Goal: Information Seeking & Learning: Understand process/instructions

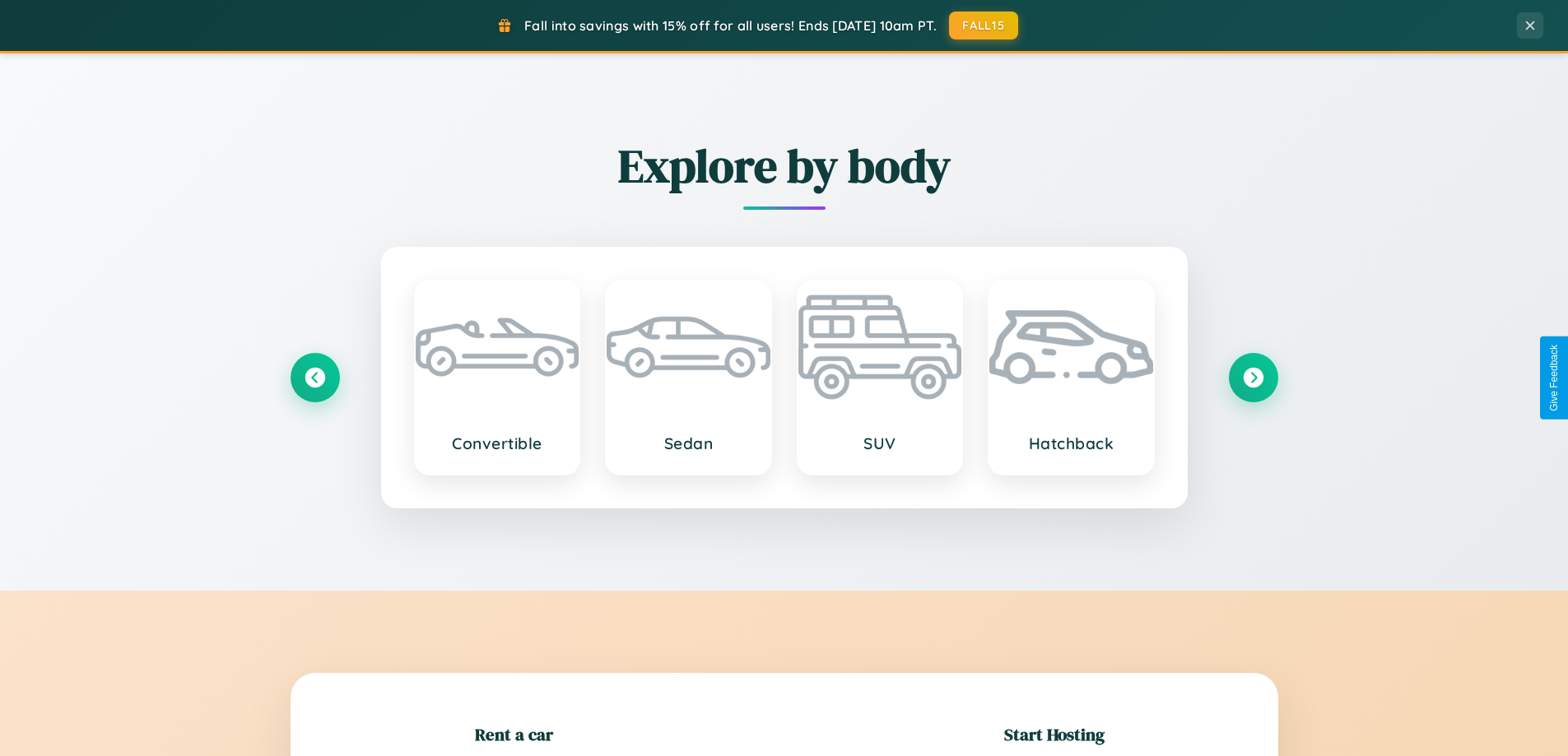
scroll to position [356, 0]
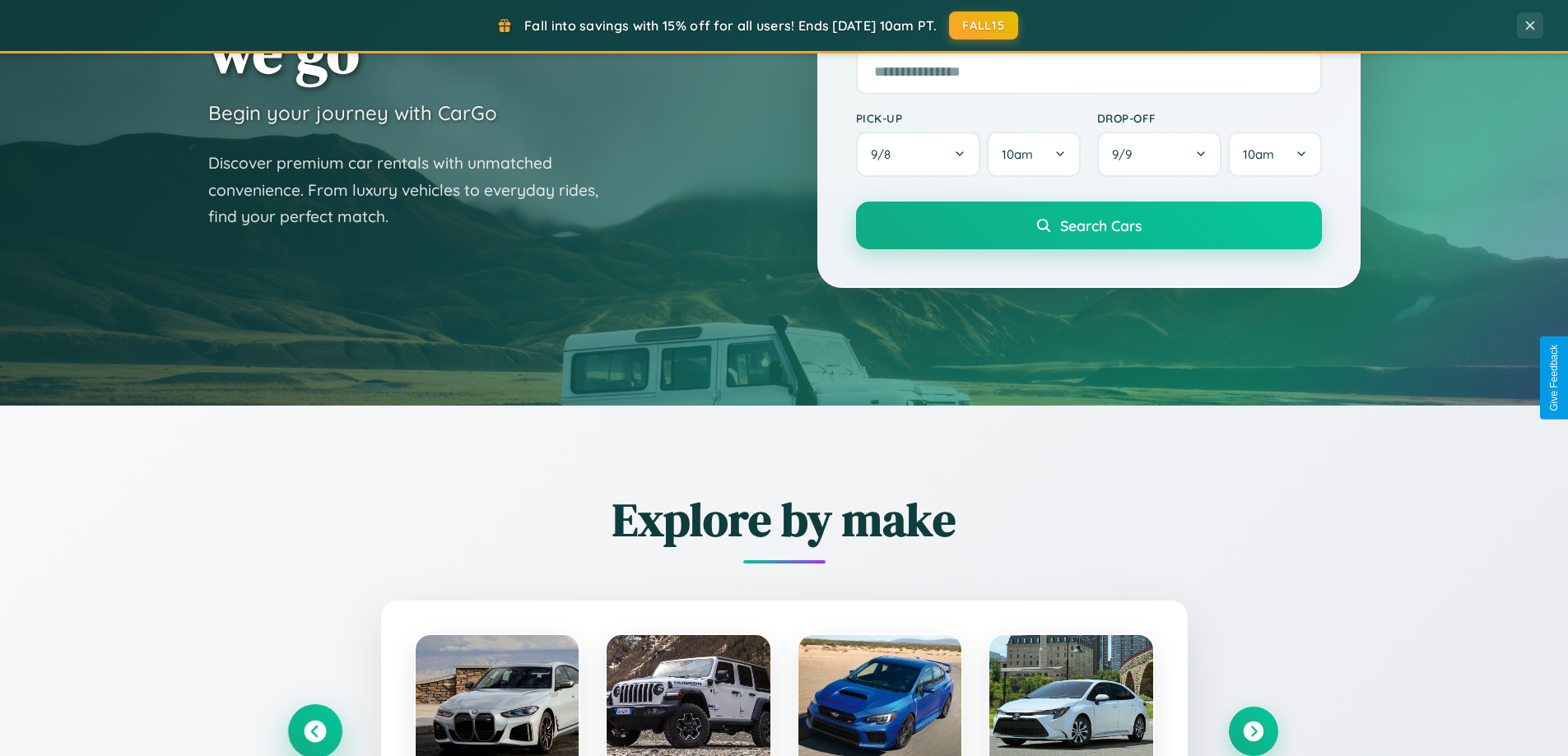
click at [315, 732] on icon at bounding box center [315, 732] width 22 height 22
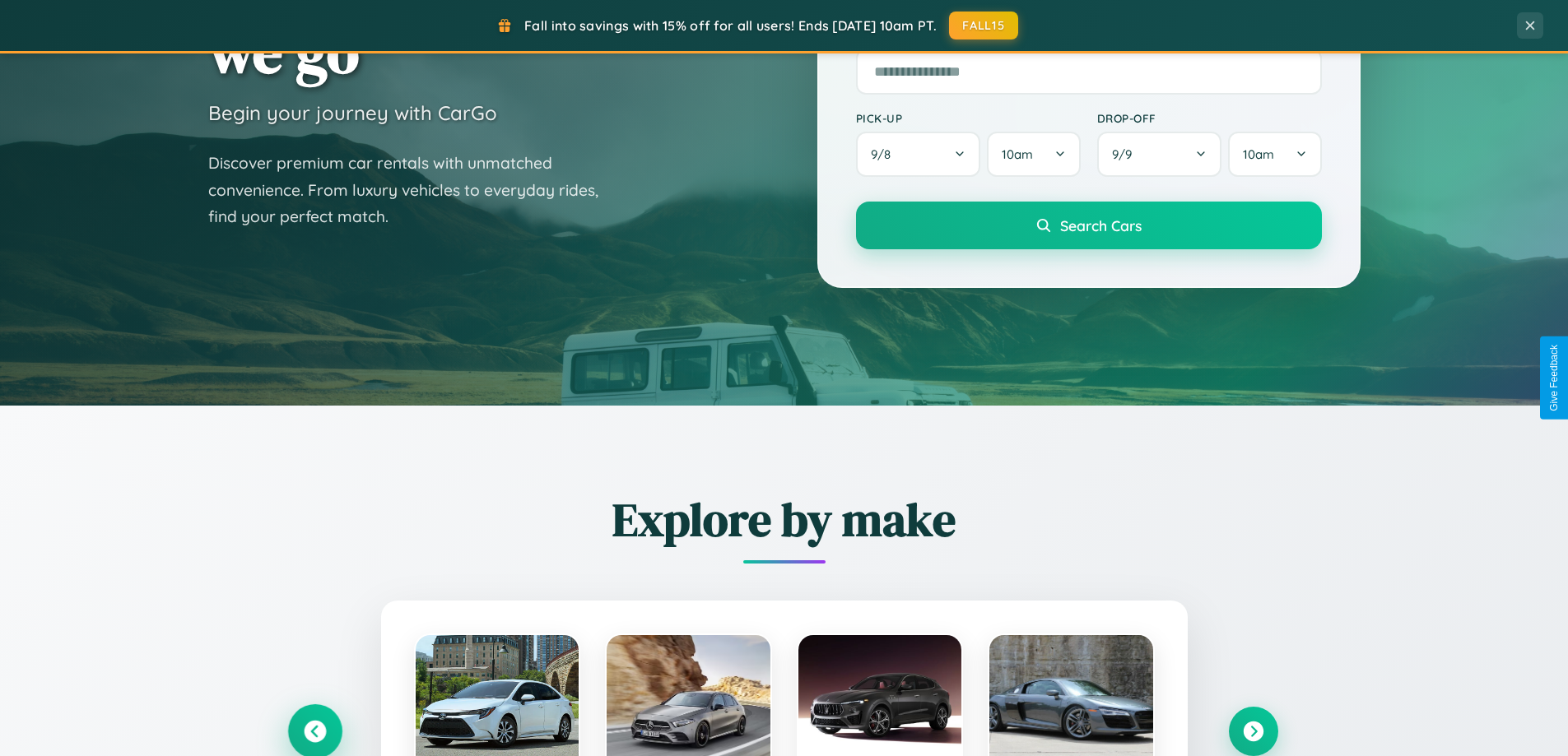
scroll to position [1132, 0]
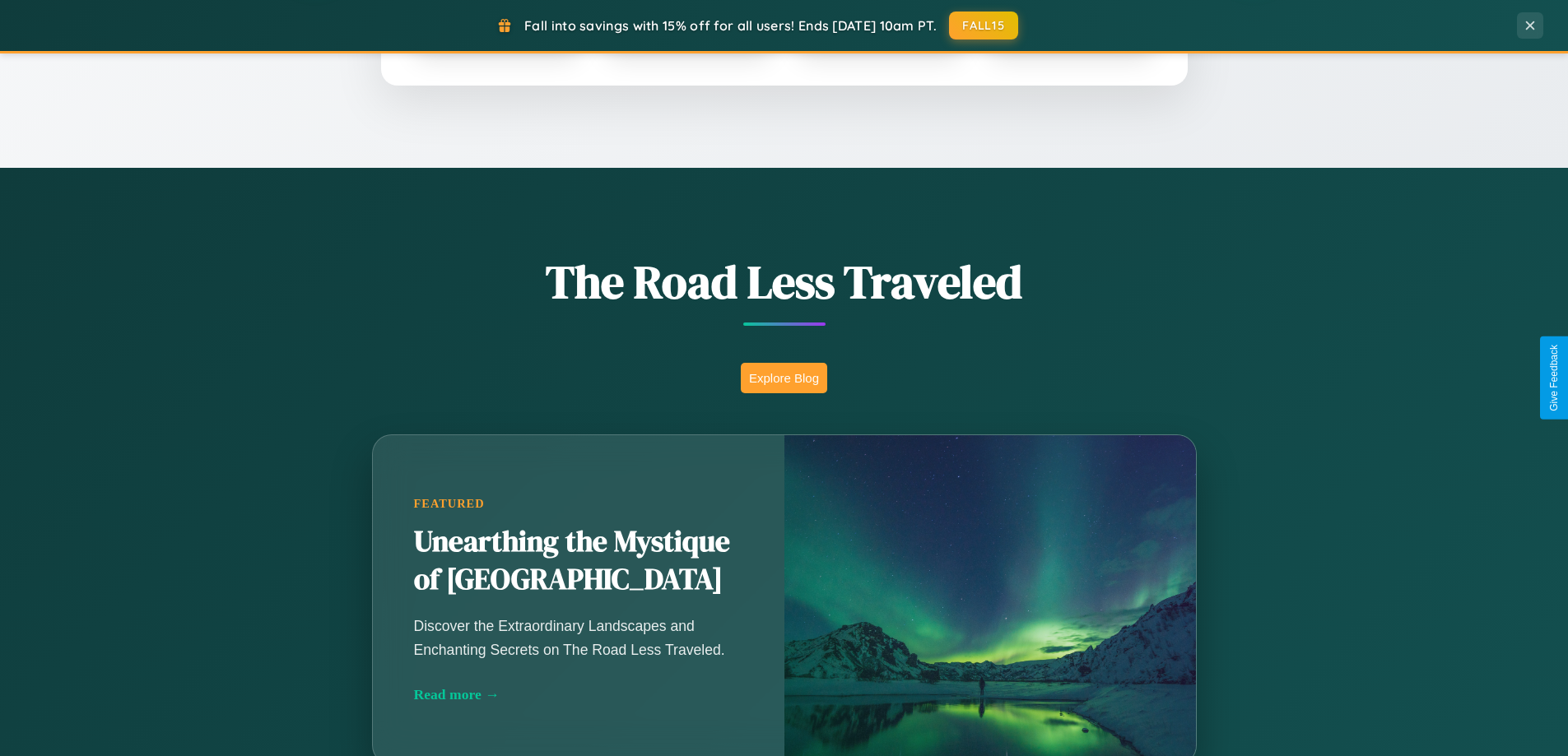
click at [784, 378] on button "Explore Blog" at bounding box center [784, 377] width 87 height 30
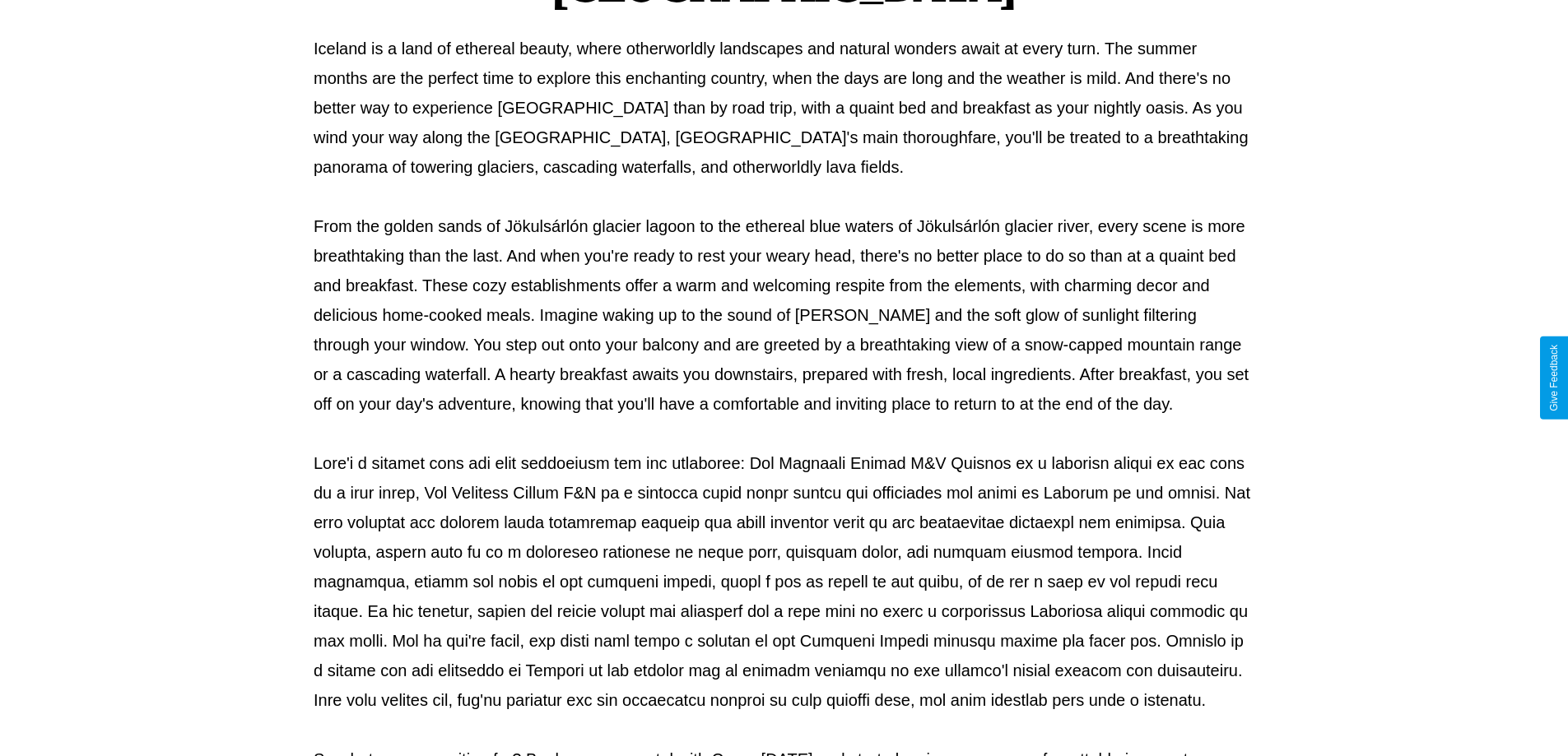
scroll to position [533, 0]
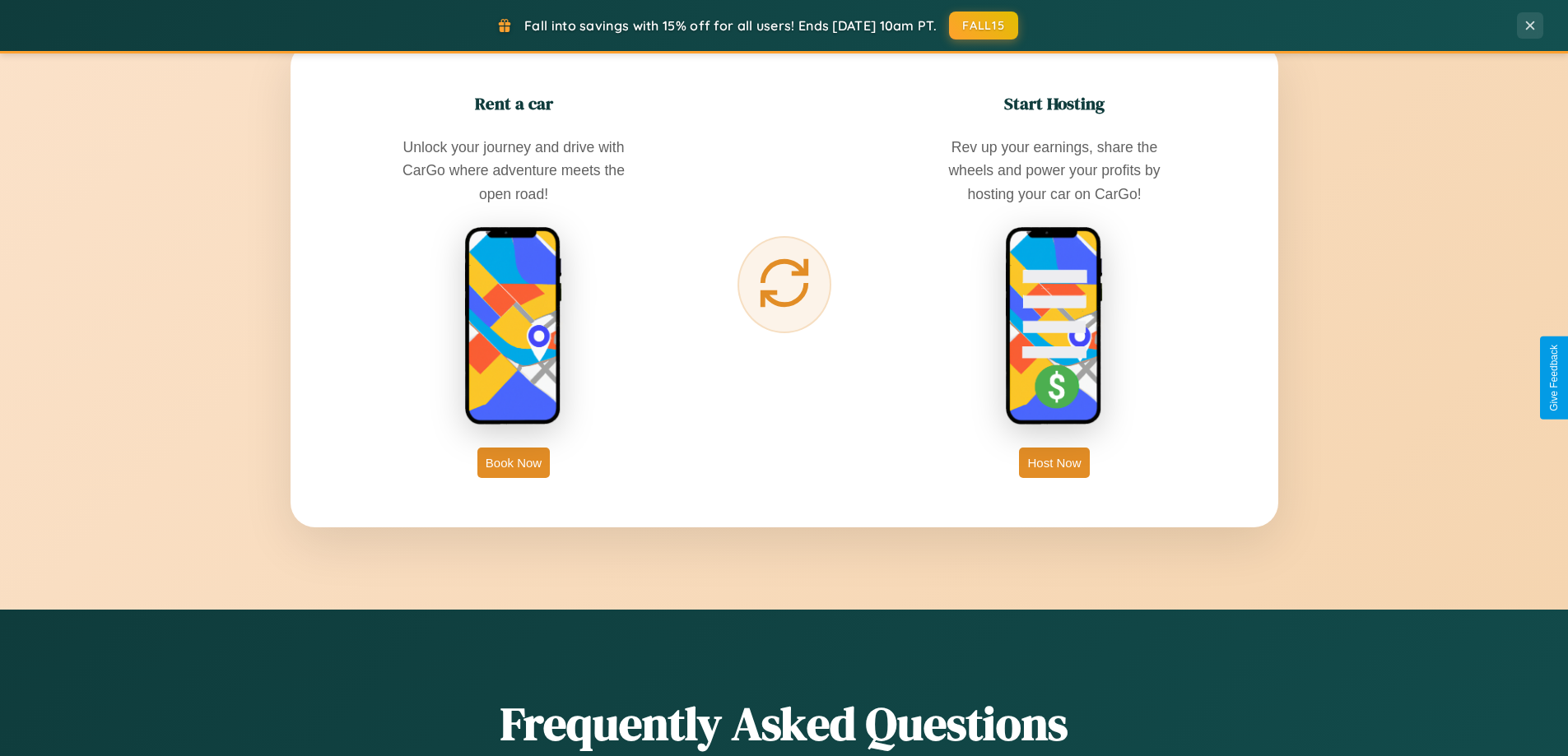
scroll to position [2644, 0]
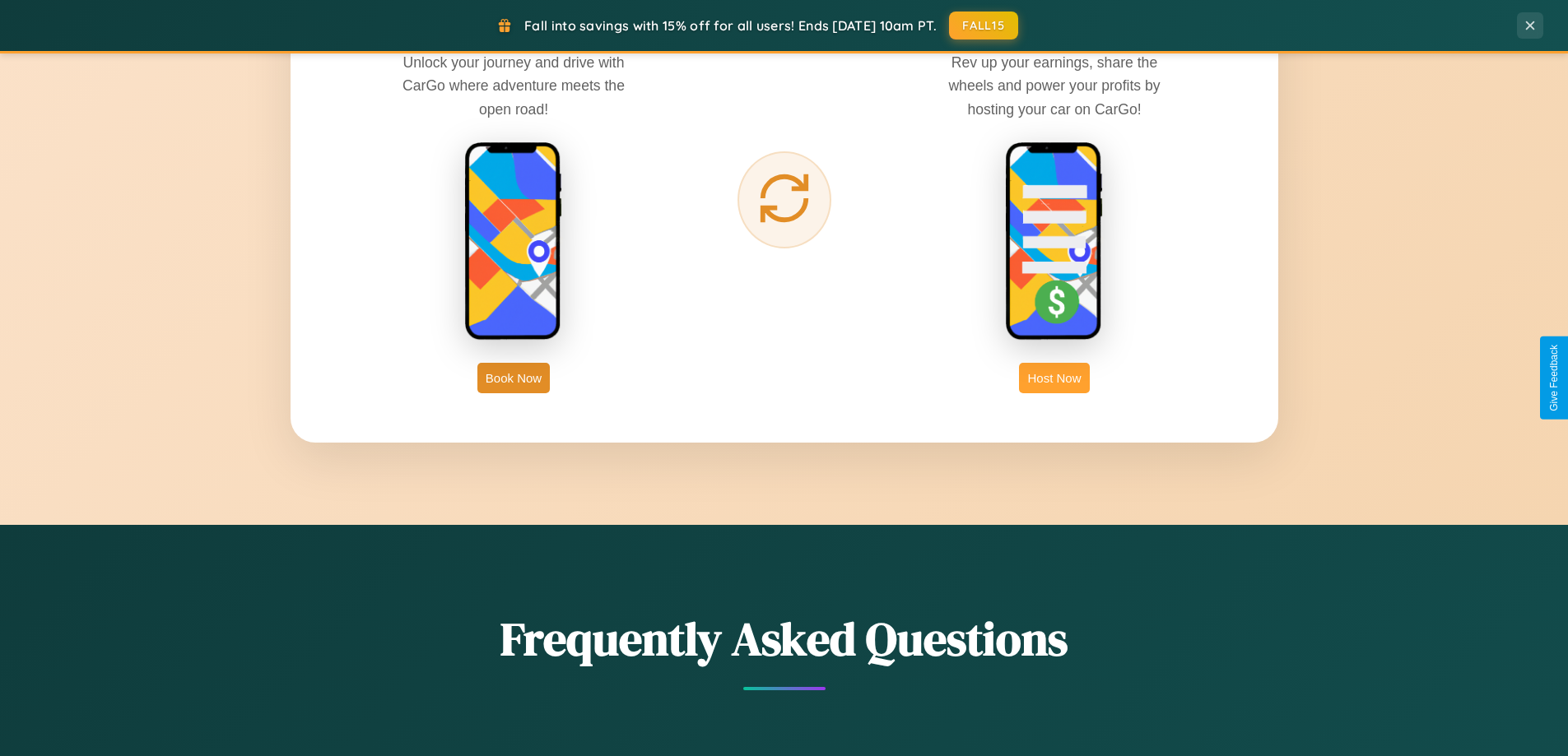
click at [1055, 378] on button "Host Now" at bounding box center [1054, 377] width 70 height 30
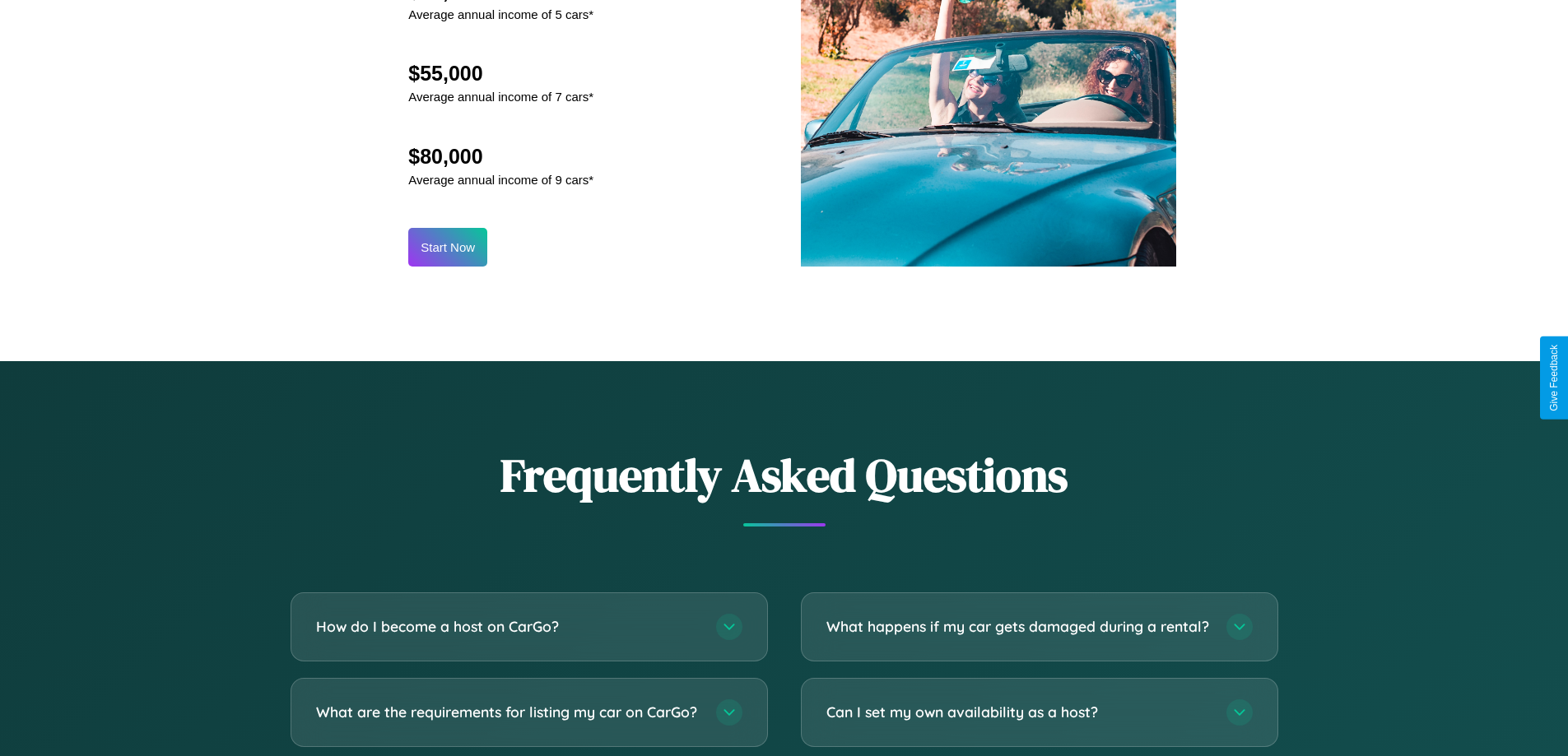
scroll to position [2224, 0]
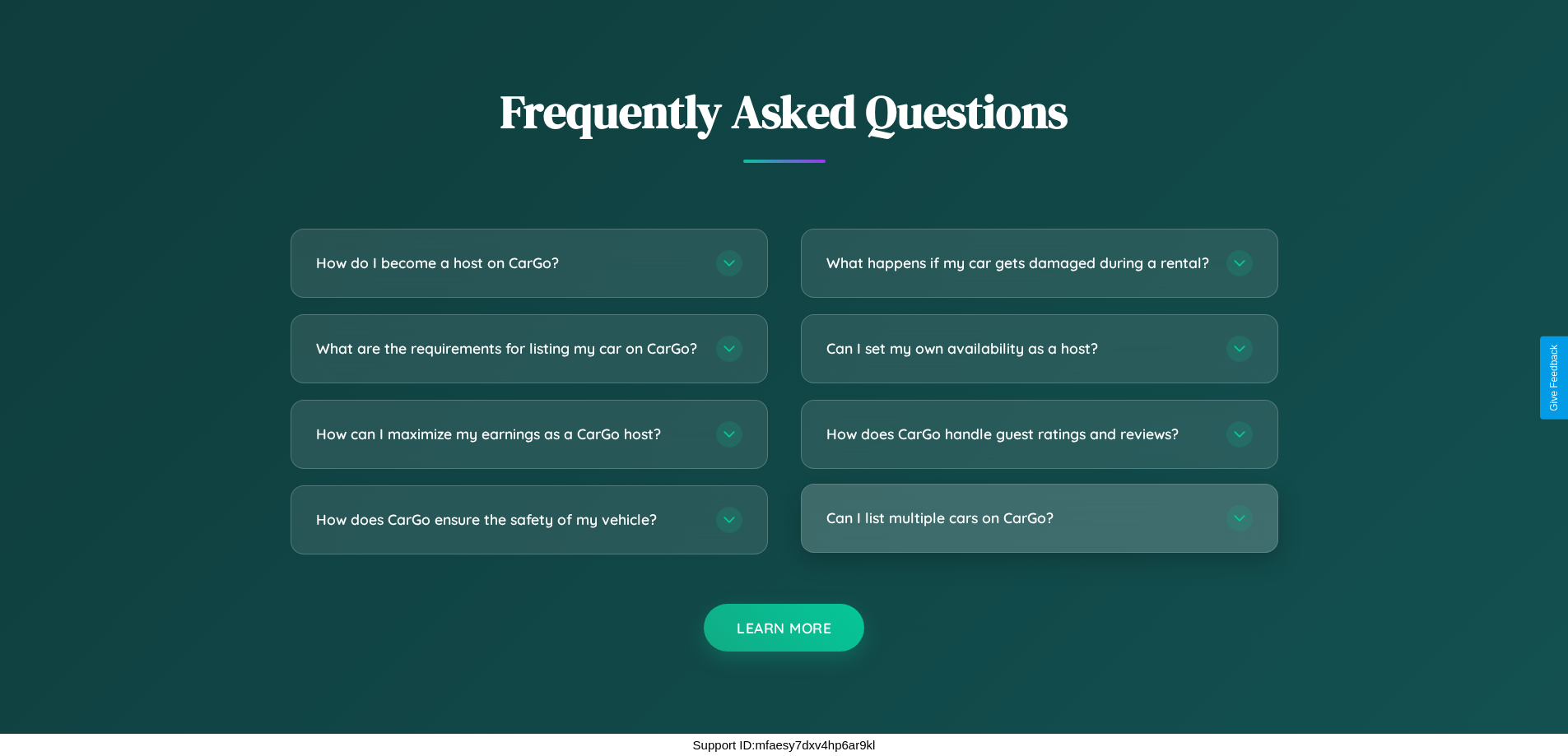
click at [1039, 519] on h3 "Can I list multiple cars on CarGo?" at bounding box center [1018, 518] width 384 height 20
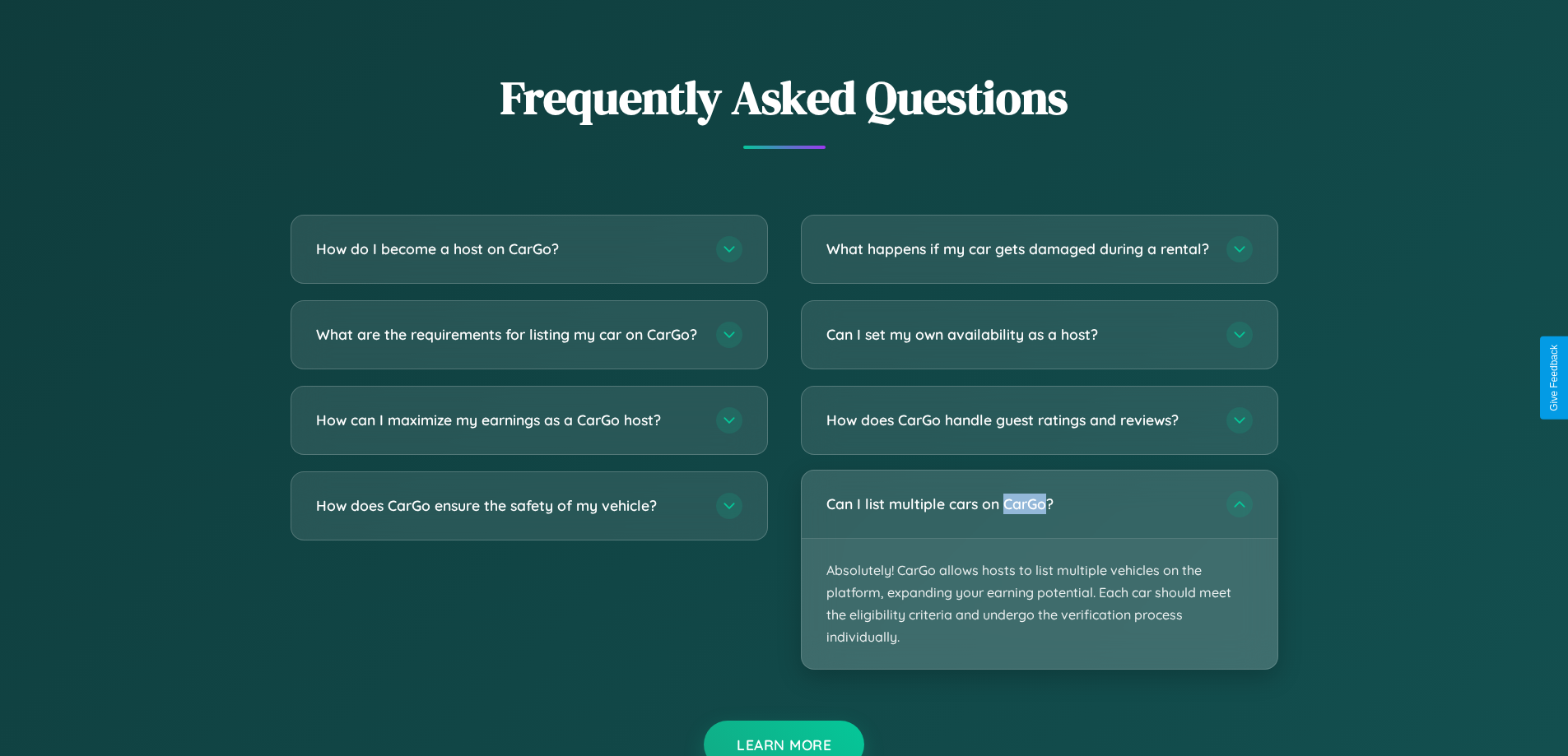
click at [1039, 583] on p "Absolutely! CarGo allows hosts to list multiple vehicles on the platform, expan…" at bounding box center [1040, 604] width 476 height 131
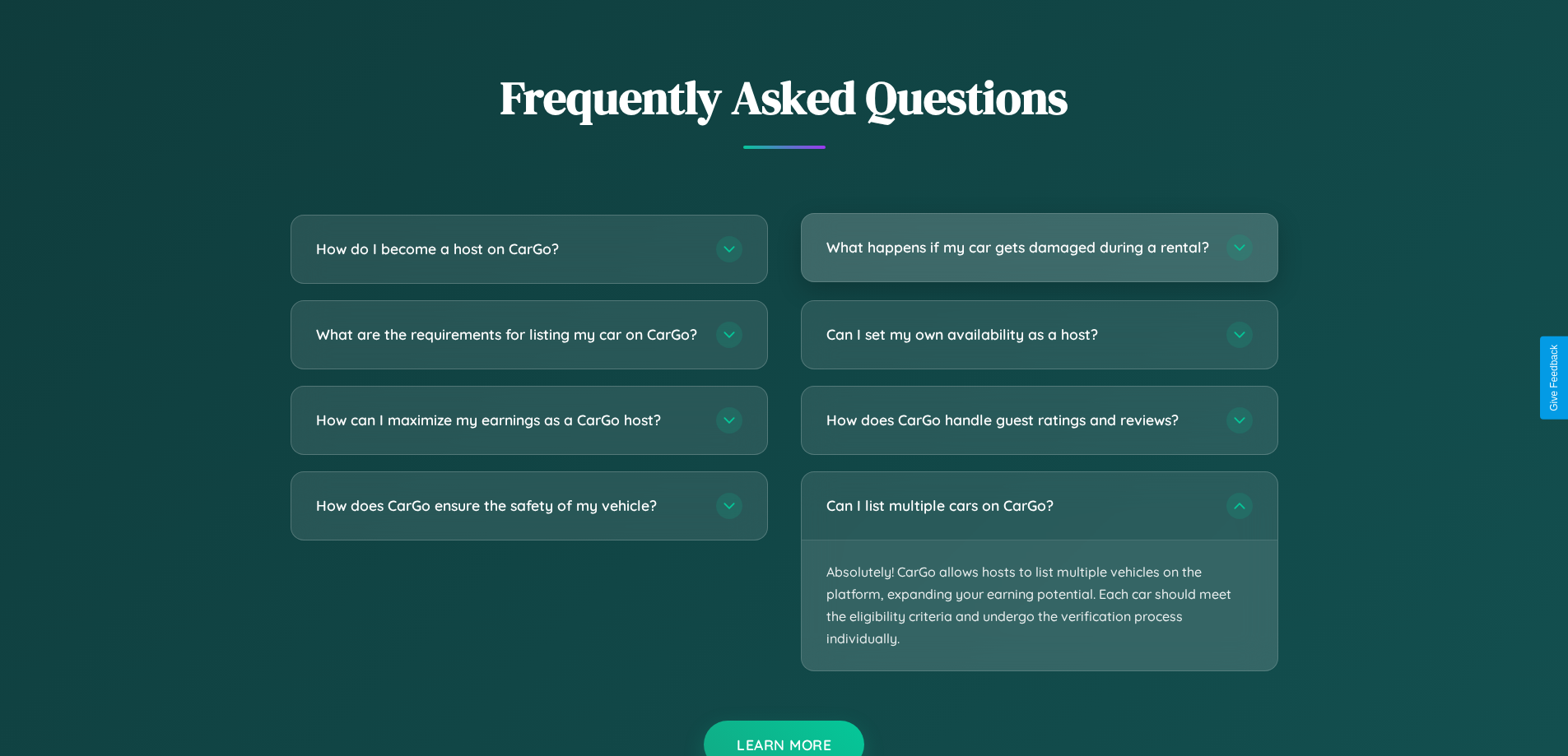
click at [1039, 256] on h3 "What happens if my car gets damaged during a rental?" at bounding box center [1018, 247] width 384 height 20
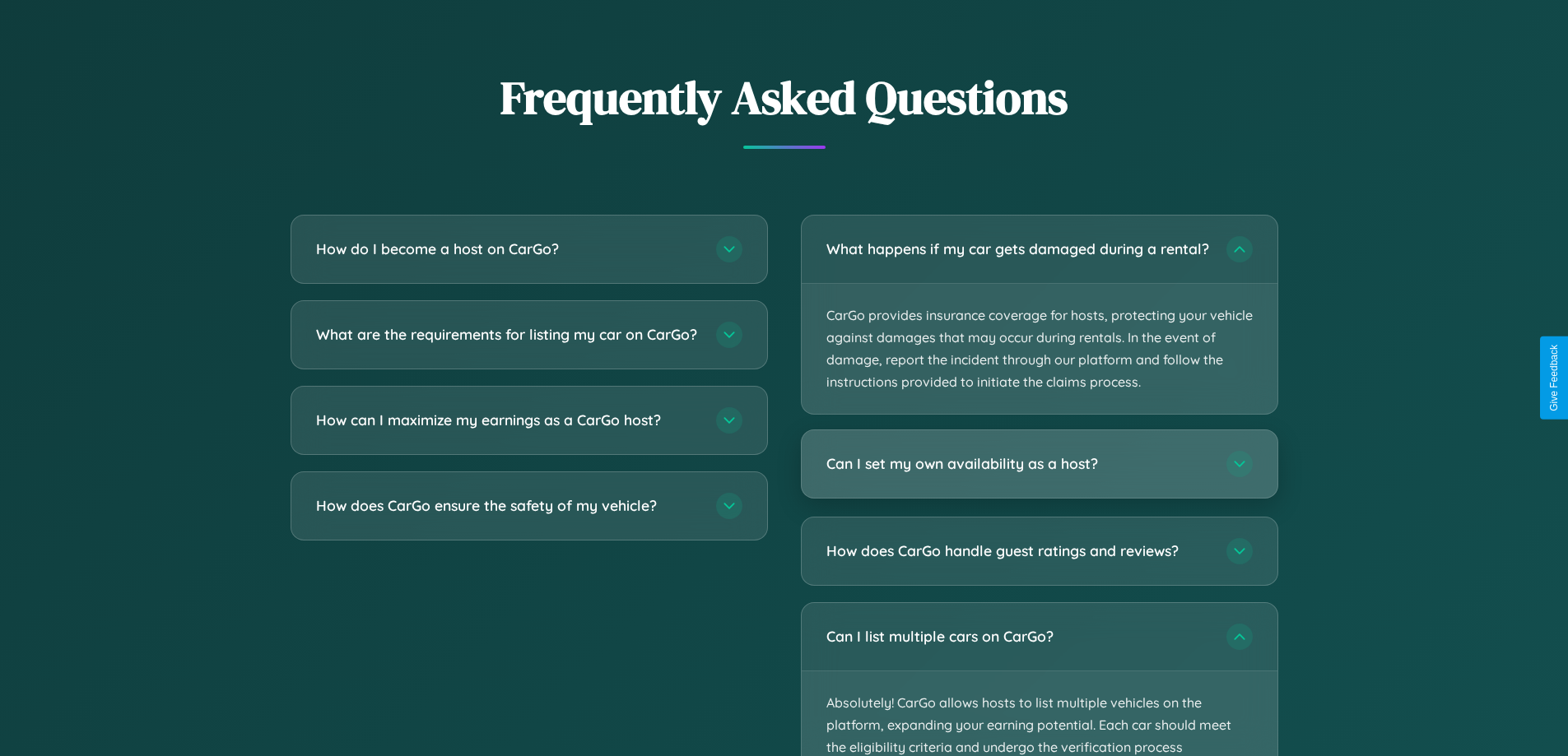
click at [1039, 475] on h3 "Can I set my own availability as a host?" at bounding box center [1018, 464] width 384 height 20
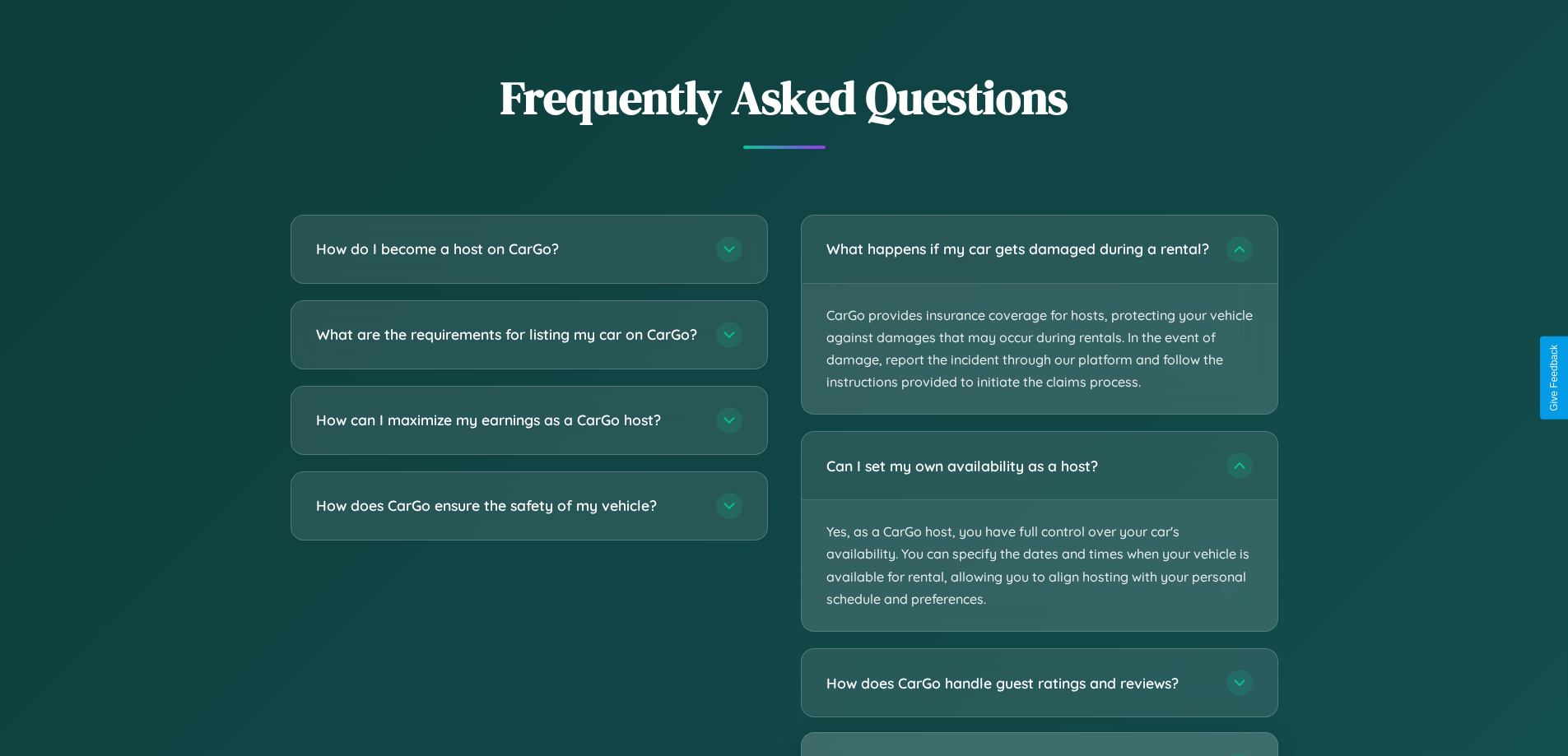
click at [1039, 752] on div "Can I list multiple cars on CarGo?" at bounding box center [1040, 767] width 476 height 67
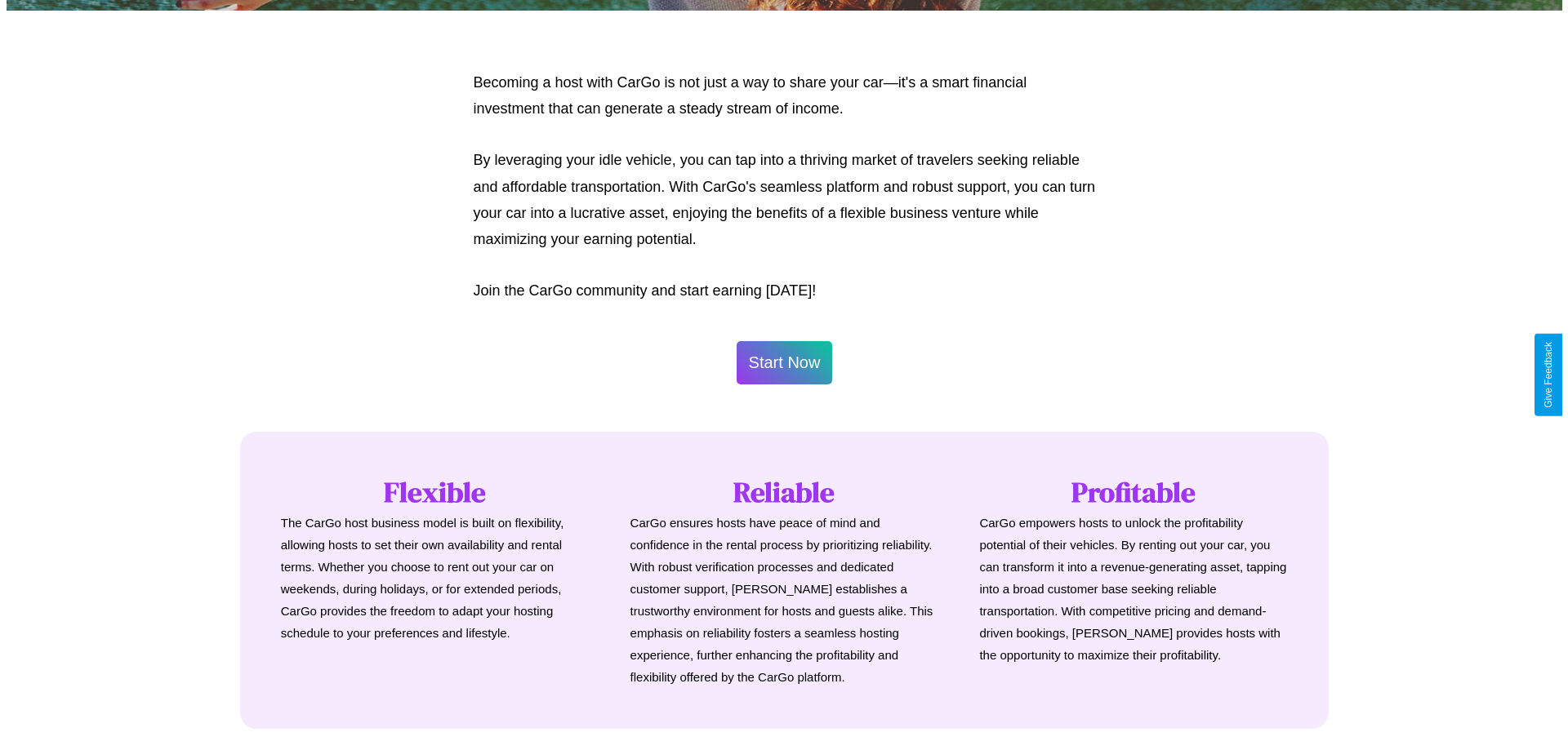
scroll to position [789, 0]
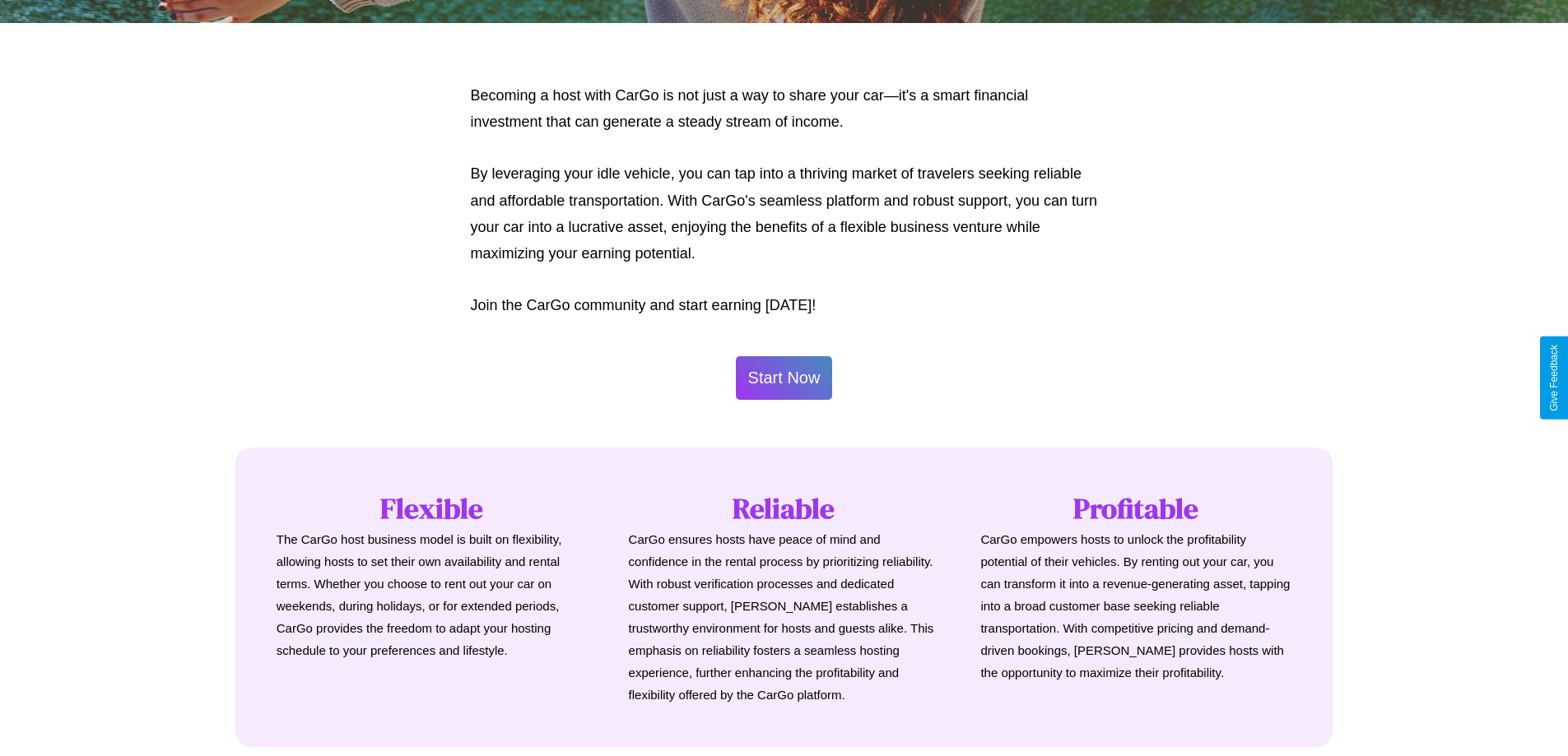
click at [784, 378] on button "Start Now" at bounding box center [784, 378] width 97 height 44
